Goal: Task Accomplishment & Management: Complete application form

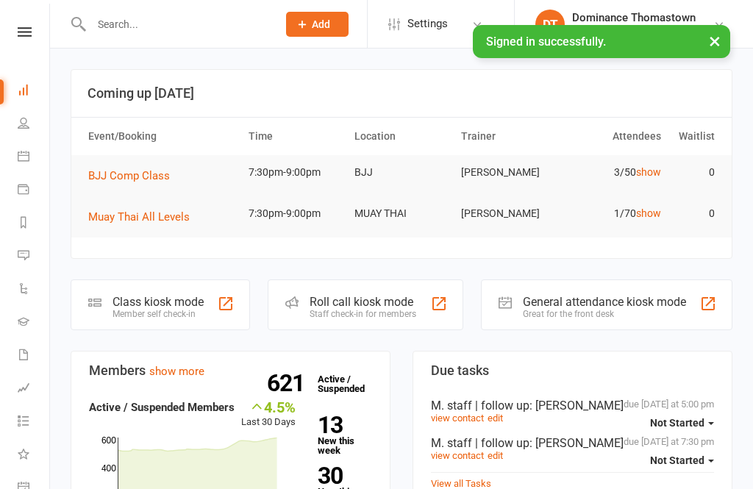
click at [177, 32] on input "text" at bounding box center [177, 24] width 180 height 21
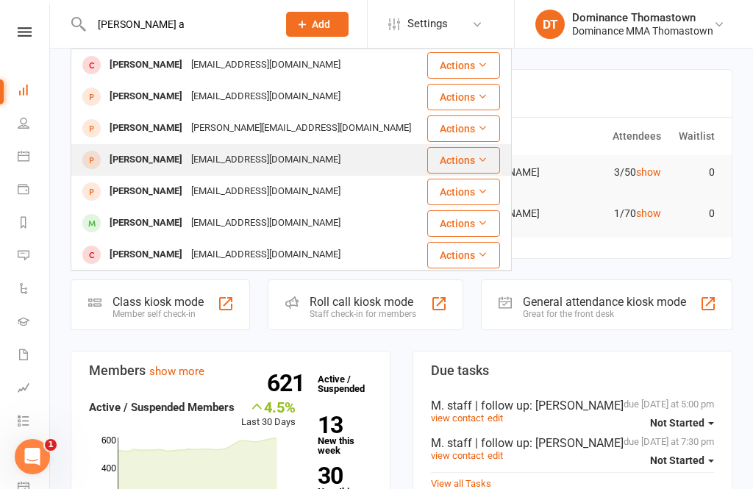
type input "[PERSON_NAME] a"
click at [241, 151] on div "[EMAIL_ADDRESS][DOMAIN_NAME]" at bounding box center [266, 159] width 158 height 21
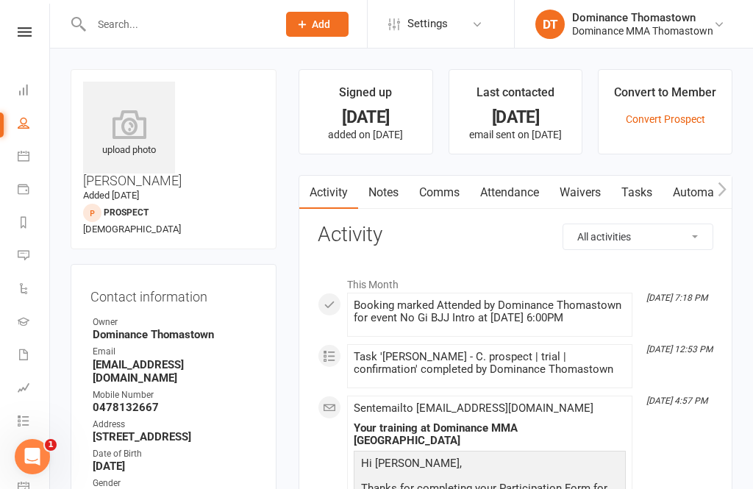
click at [603, 192] on link "Waivers" at bounding box center [581, 193] width 62 height 34
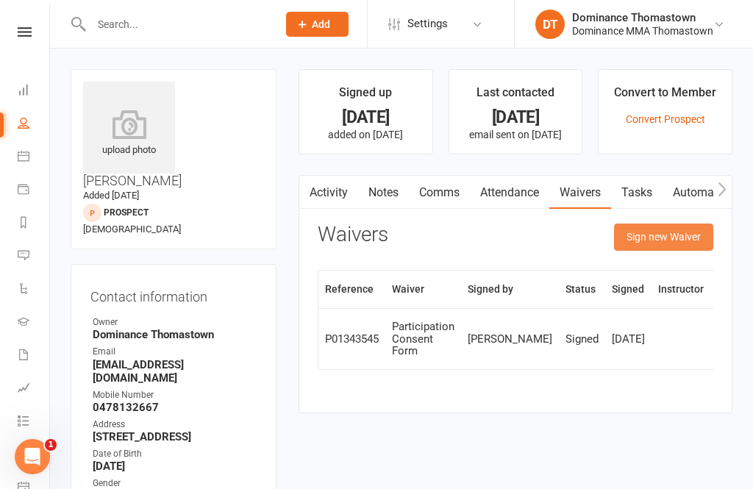
click at [662, 235] on button "Sign new Waiver" at bounding box center [663, 237] width 99 height 26
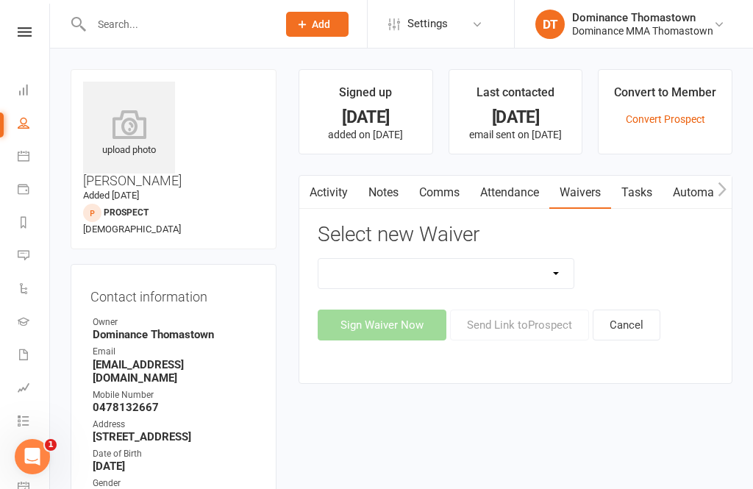
click at [543, 271] on select "Member | Cancellation | Adults Member | Injury Report Form (FOH staff use only)…" at bounding box center [446, 273] width 255 height 29
select select "370"
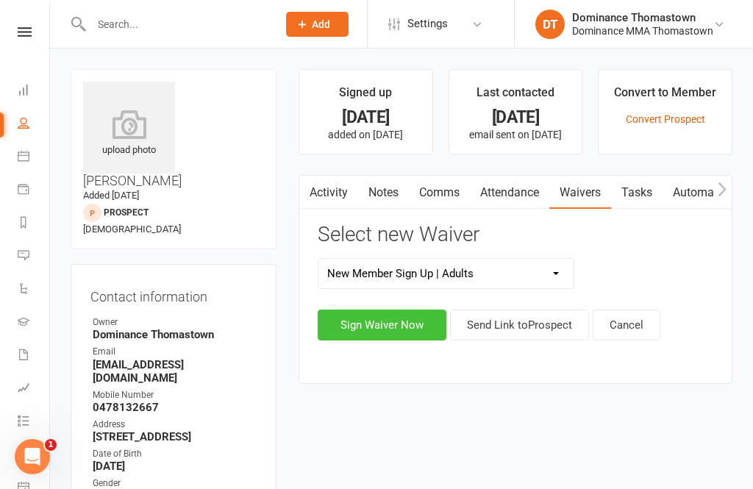
click at [388, 315] on button "Sign Waiver Now" at bounding box center [382, 325] width 129 height 31
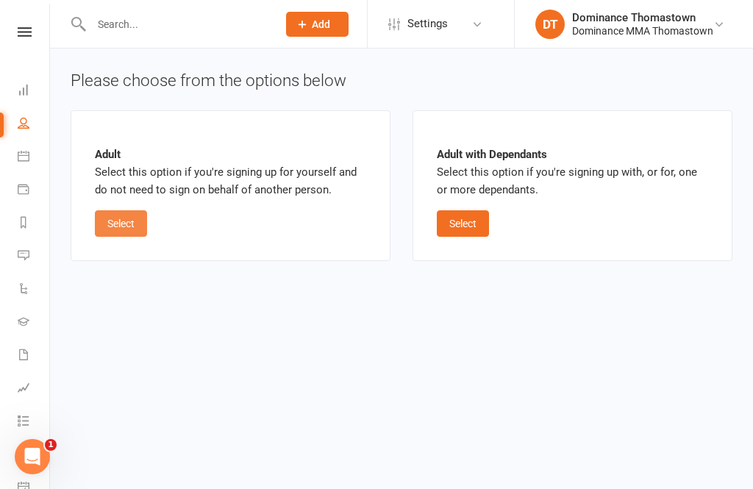
click at [139, 226] on button "Select" at bounding box center [121, 223] width 52 height 26
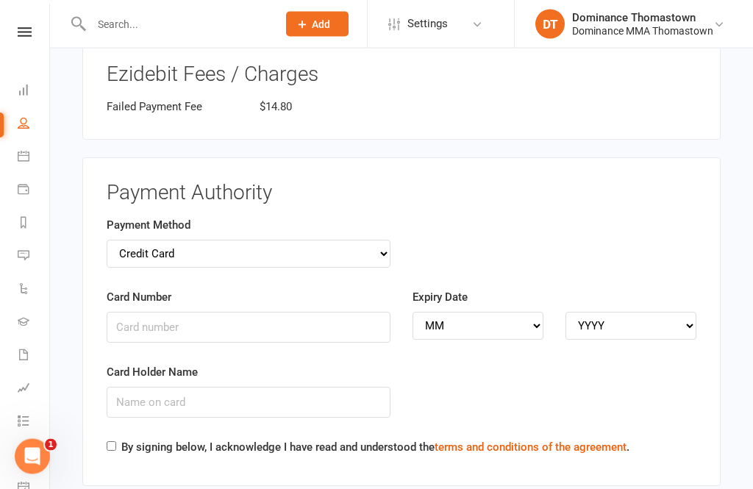
scroll to position [1432, 0]
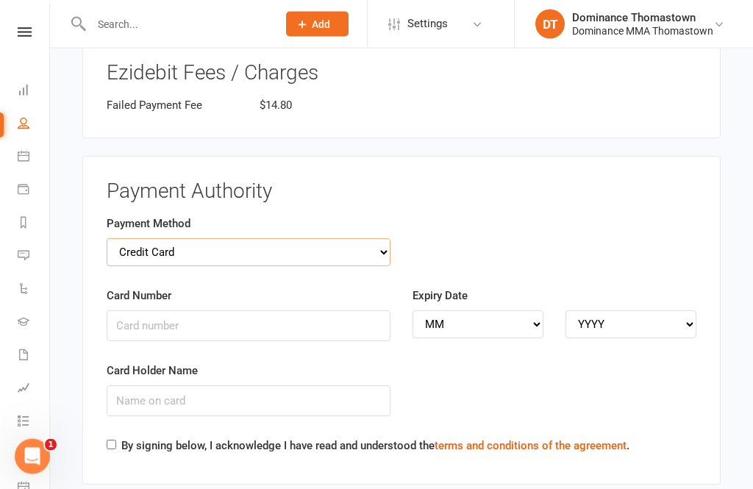
click at [362, 239] on select "Credit Card Bank Account" at bounding box center [249, 253] width 284 height 28
select select "bank_account"
click at [255, 311] on input "BSB" at bounding box center [249, 326] width 284 height 31
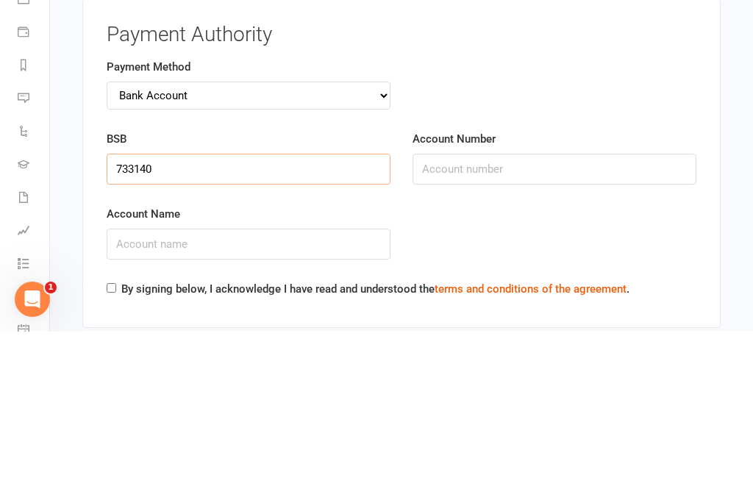
type input "733140"
click at [299, 386] on input "Account Name" at bounding box center [249, 401] width 284 height 31
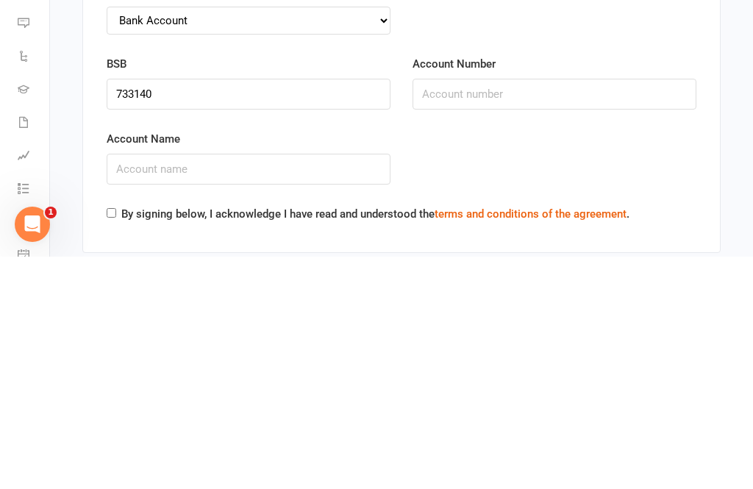
click at [506, 311] on input "Account Number" at bounding box center [555, 326] width 284 height 31
type input "589388"
click at [265, 386] on input "Account Name" at bounding box center [249, 401] width 284 height 31
type input "[PERSON_NAME]"
click at [116, 441] on input "By signing below, I acknowledge I have read and understood the terms and condit…" at bounding box center [112, 446] width 10 height 10
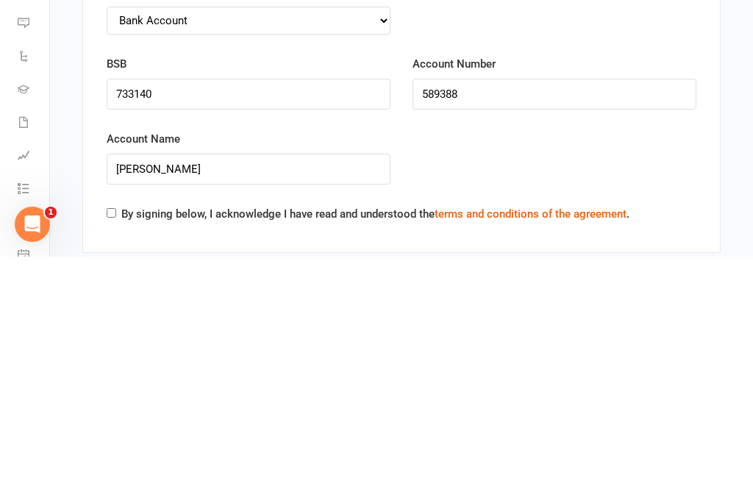
checkbox input "true"
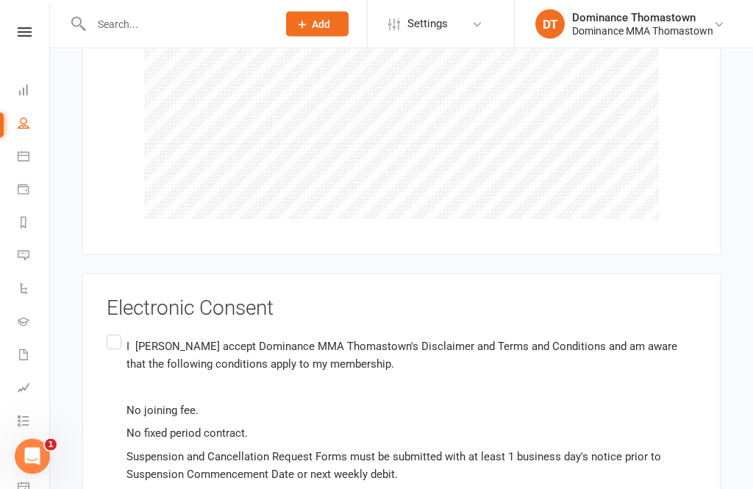
scroll to position [2046, 0]
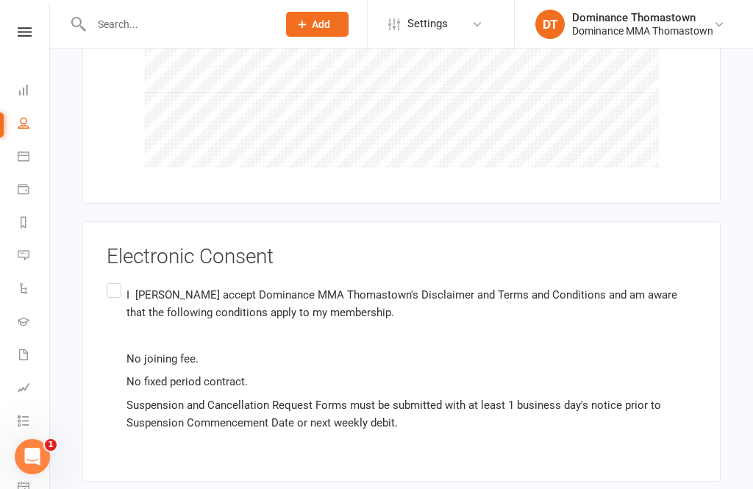
click at [124, 280] on label "I [PERSON_NAME] accept Dominance MMA Thomastown's Disclaimer and Terms and Cond…" at bounding box center [402, 358] width 590 height 157
click at [116, 280] on input "I [PERSON_NAME] accept Dominance MMA Thomastown's Disclaimer and Terms and Cond…" at bounding box center [112, 280] width 10 height 0
